Goal: Find contact information: Find contact information

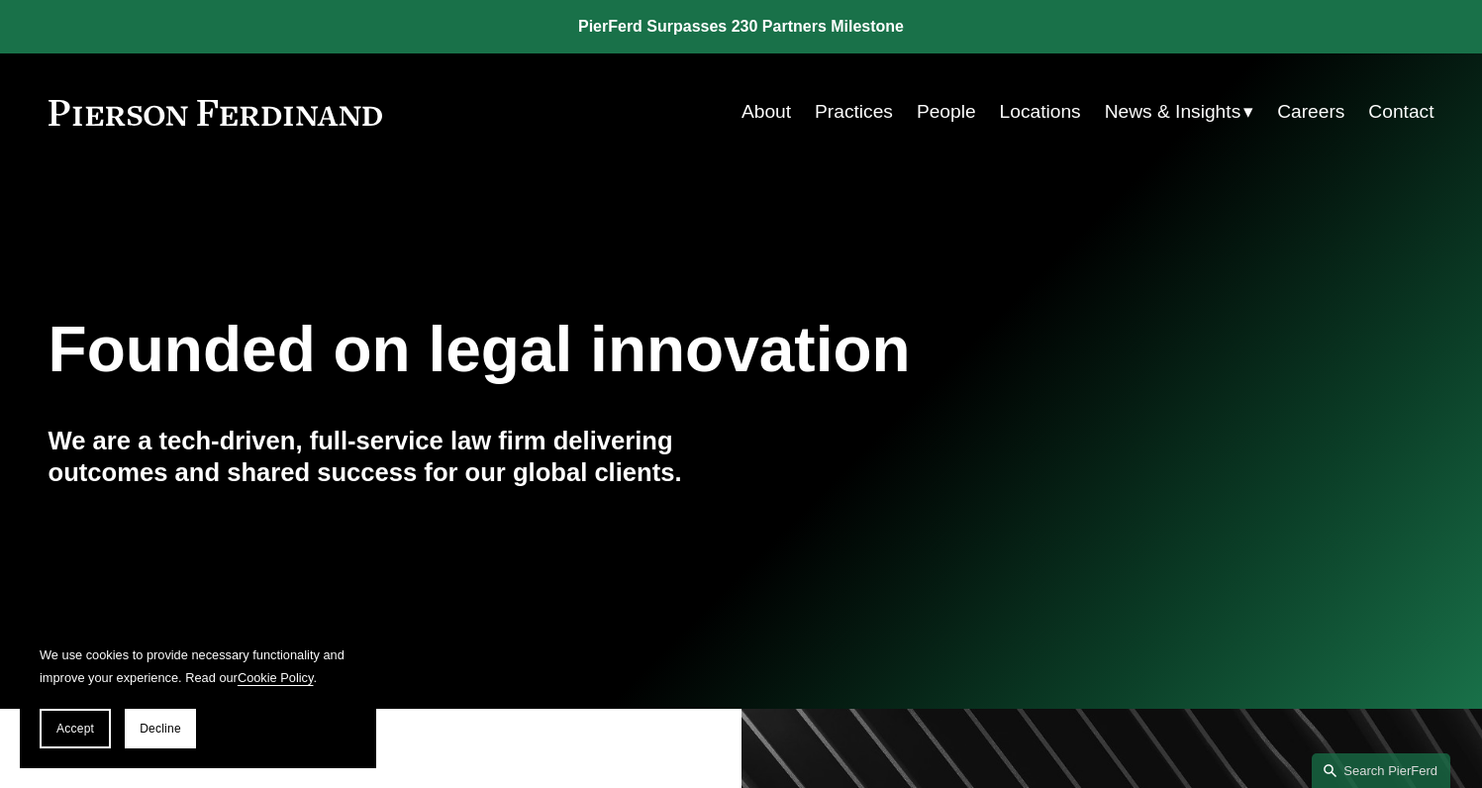
click at [944, 116] on link "People" at bounding box center [946, 112] width 59 height 38
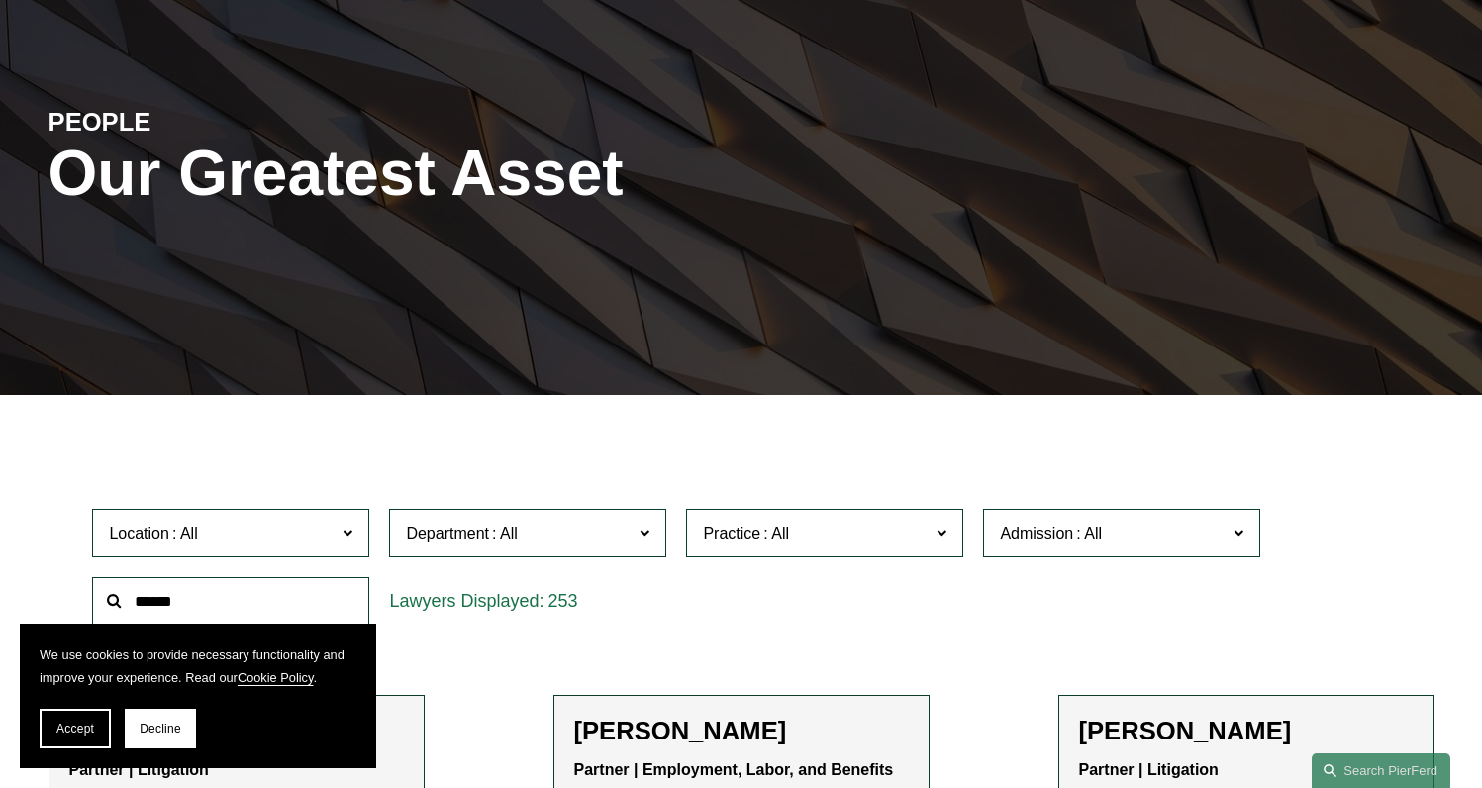
scroll to position [313, 0]
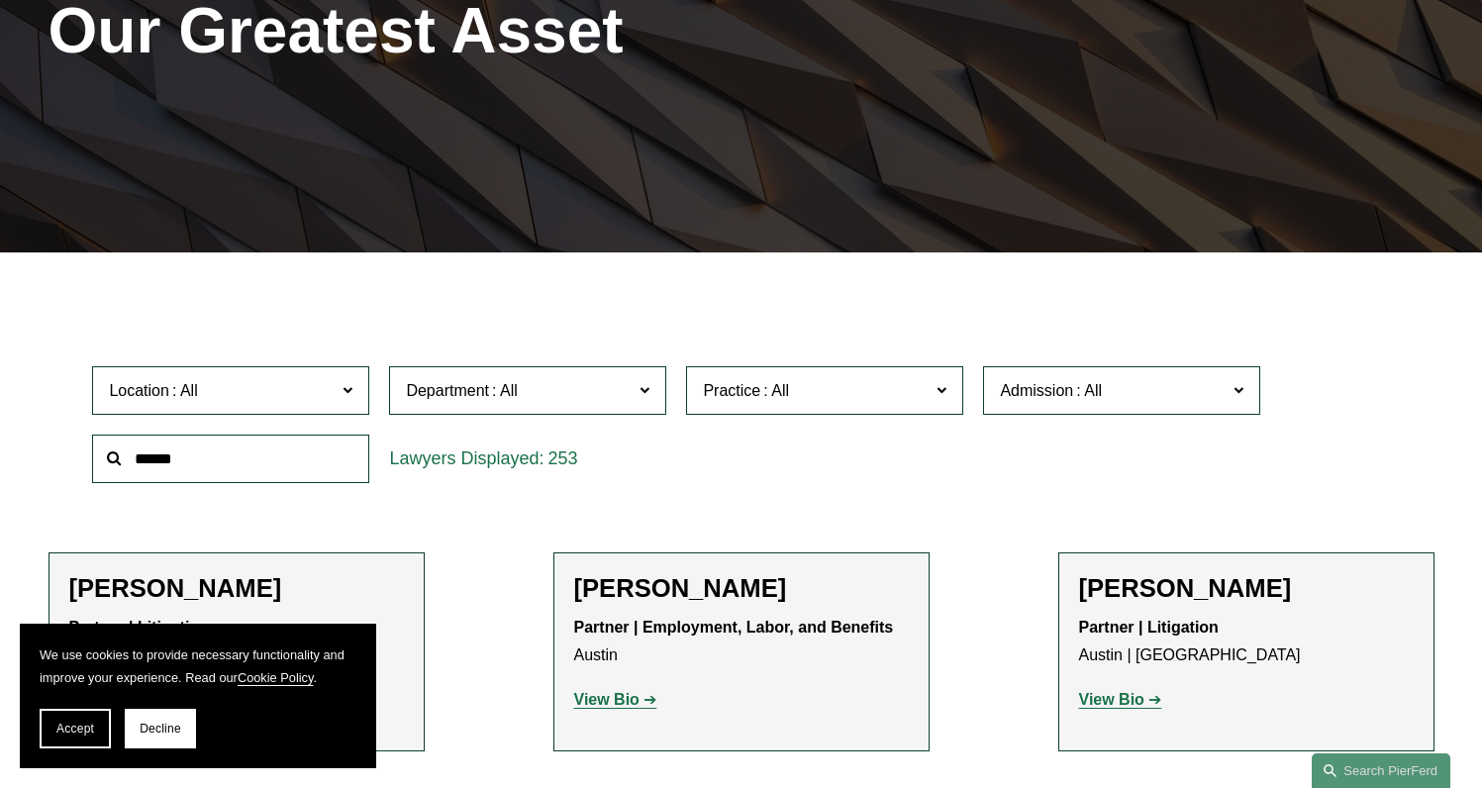
click at [649, 390] on span at bounding box center [644, 390] width 10 height 26
click at [1064, 441] on div "Location All Atlanta Austin Boston Charlotte Chicago Cincinnati Cleveland Colum…" at bounding box center [740, 424] width 1316 height 136
click at [1238, 393] on span at bounding box center [1238, 390] width 10 height 26
click at [893, 469] on div "Location All Atlanta Austin Boston Charlotte Chicago Cincinnati Cleveland Colum…" at bounding box center [740, 424] width 1316 height 136
click at [943, 391] on span at bounding box center [941, 390] width 10 height 26
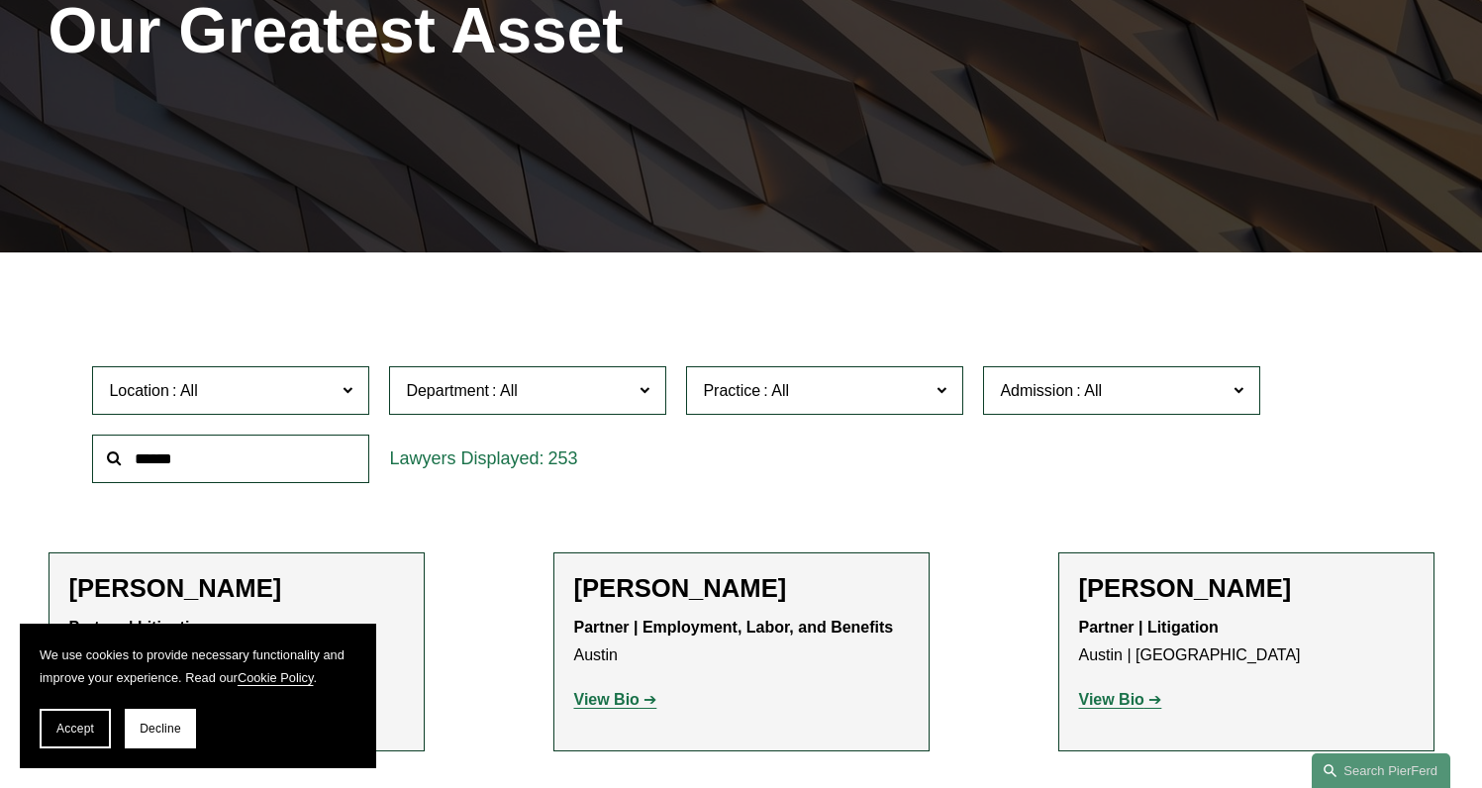
scroll to position [837, 0]
click at [0, 0] on link "Cyber, Privacy & Technology" at bounding box center [0, 0] width 0 height 0
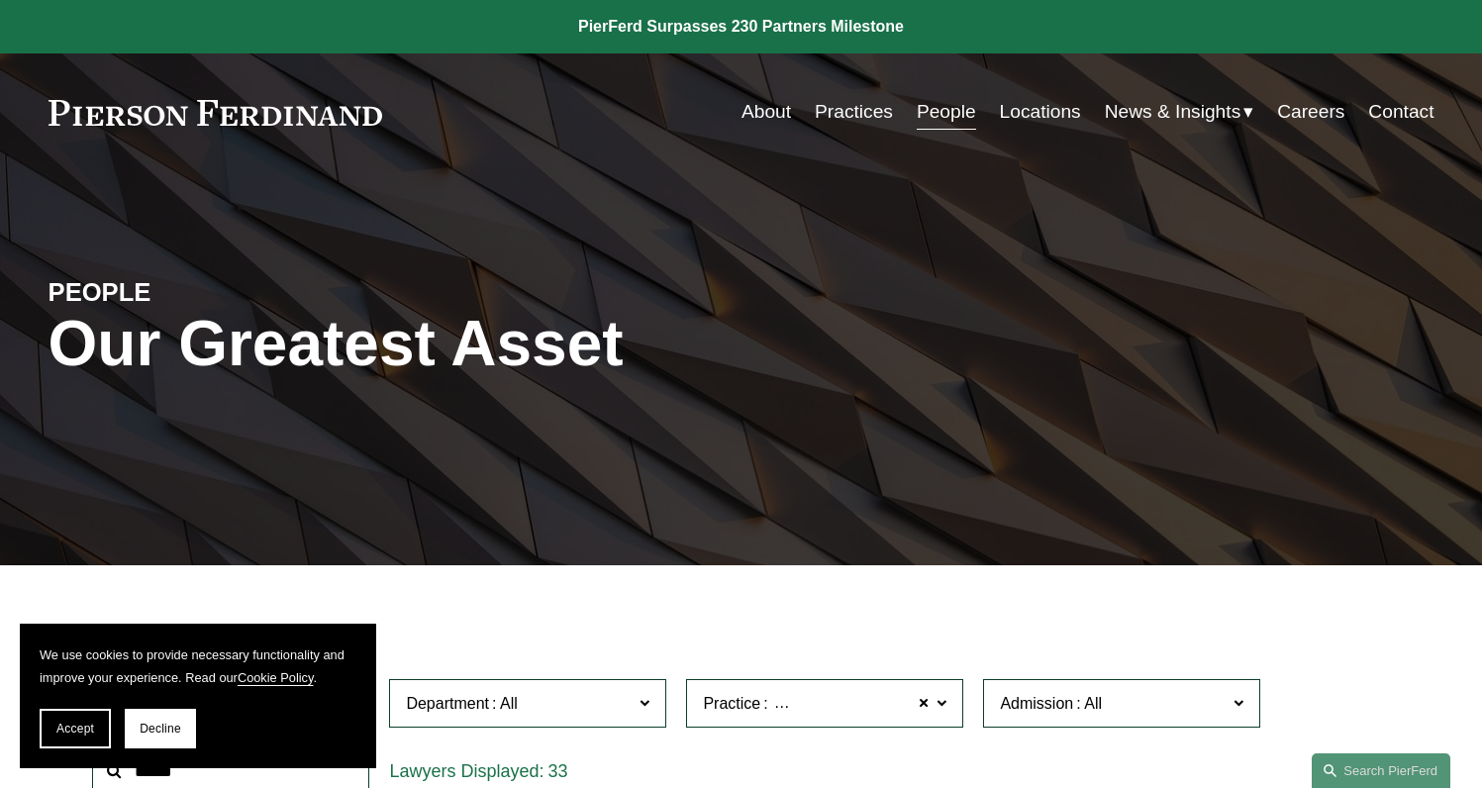
click at [1402, 111] on link "Contact" at bounding box center [1400, 112] width 65 height 38
